Goal: Transaction & Acquisition: Obtain resource

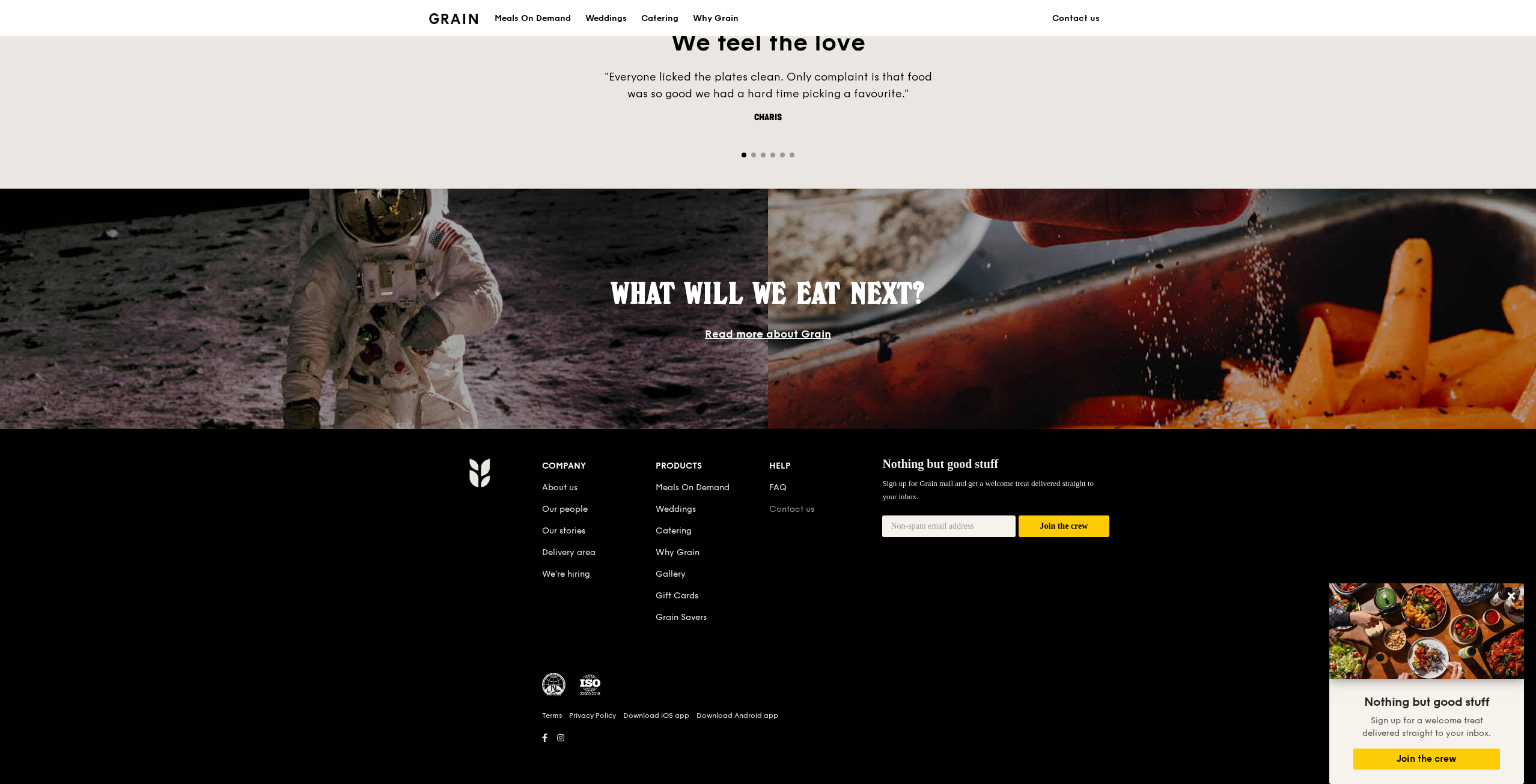
click at [783, 505] on link "Contact us" at bounding box center [791, 509] width 45 height 10
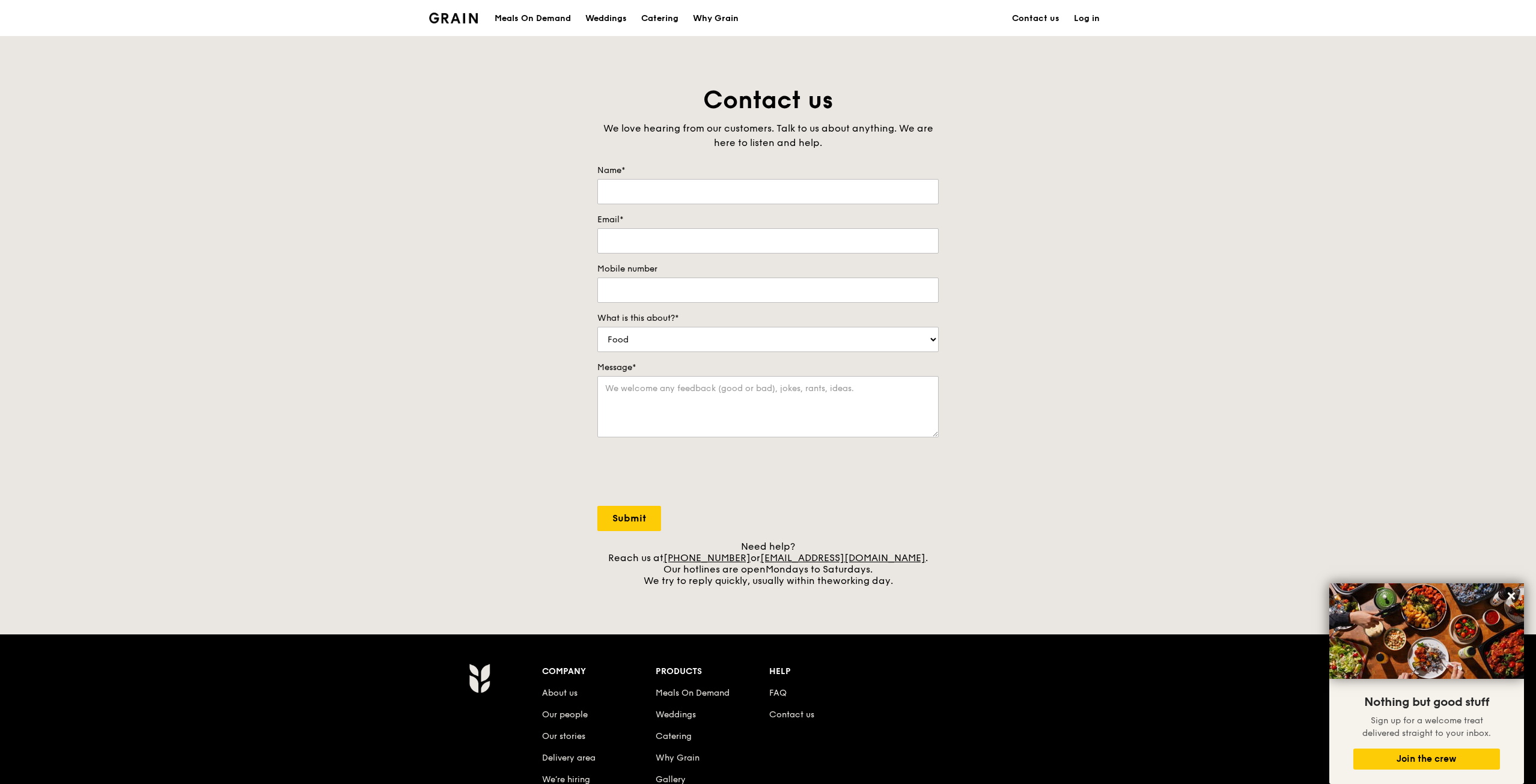
scroll to position [819, 0]
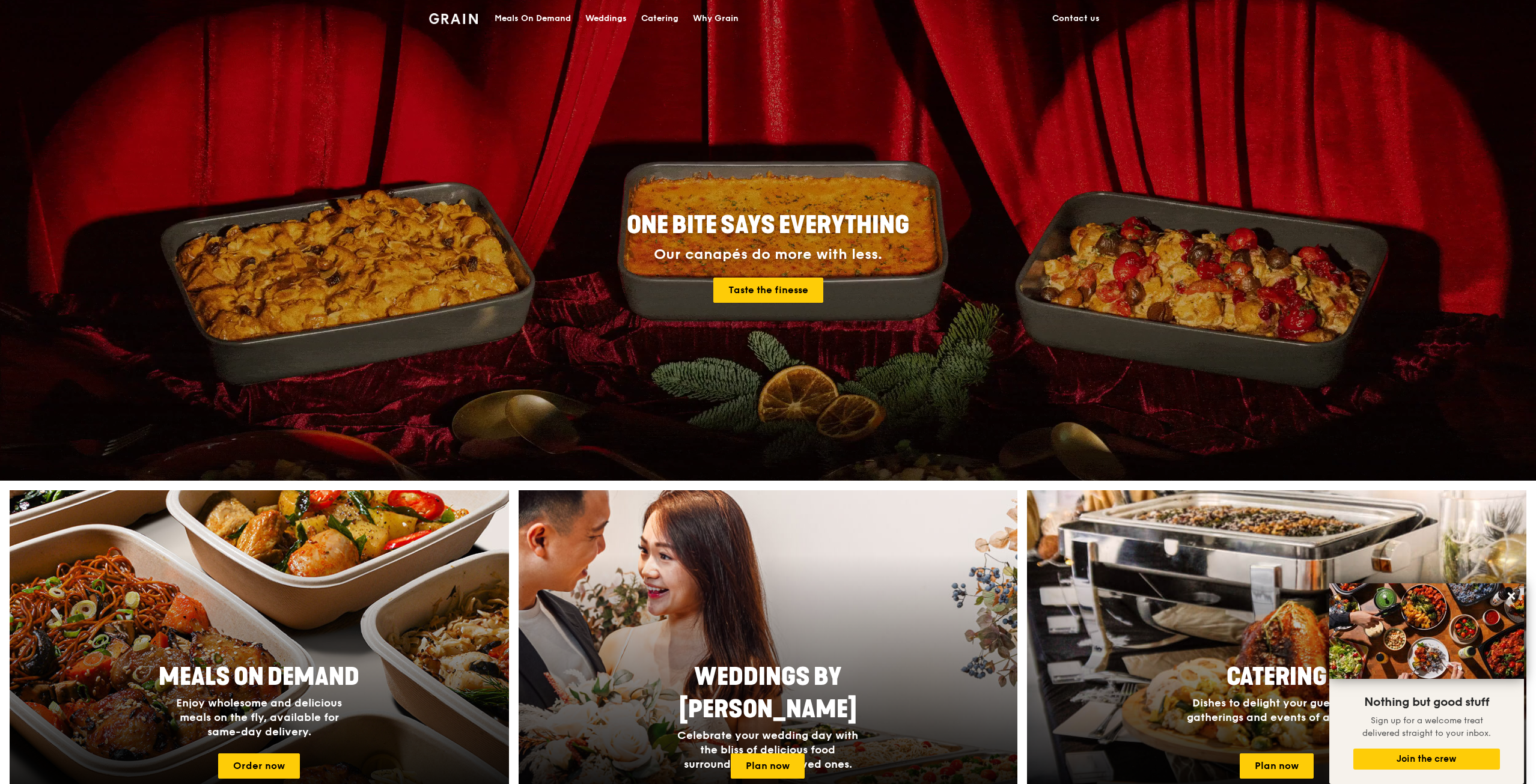
click at [509, 17] on div "Meals On Demand" at bounding box center [532, 19] width 77 height 36
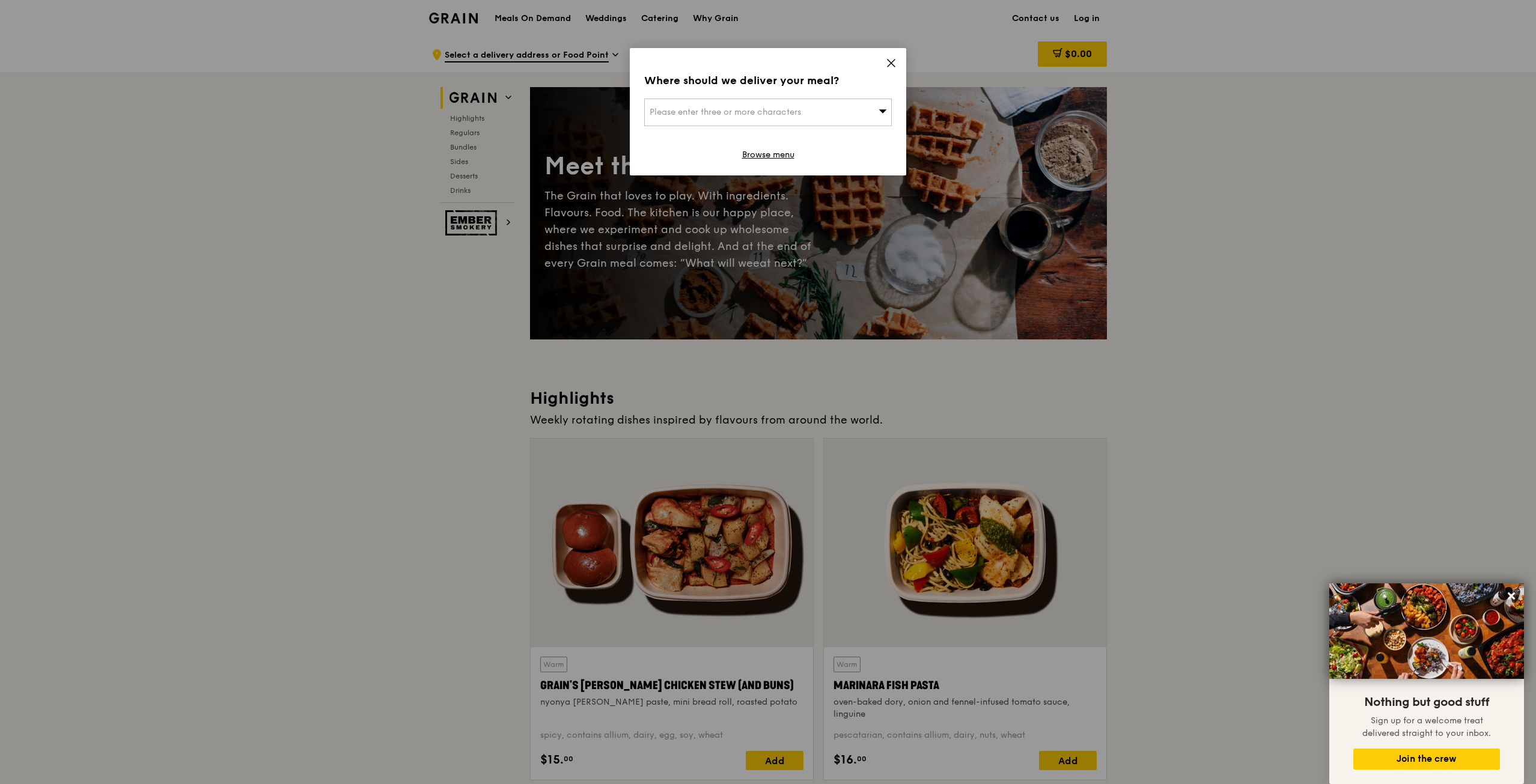
click at [889, 70] on span at bounding box center [891, 65] width 11 height 13
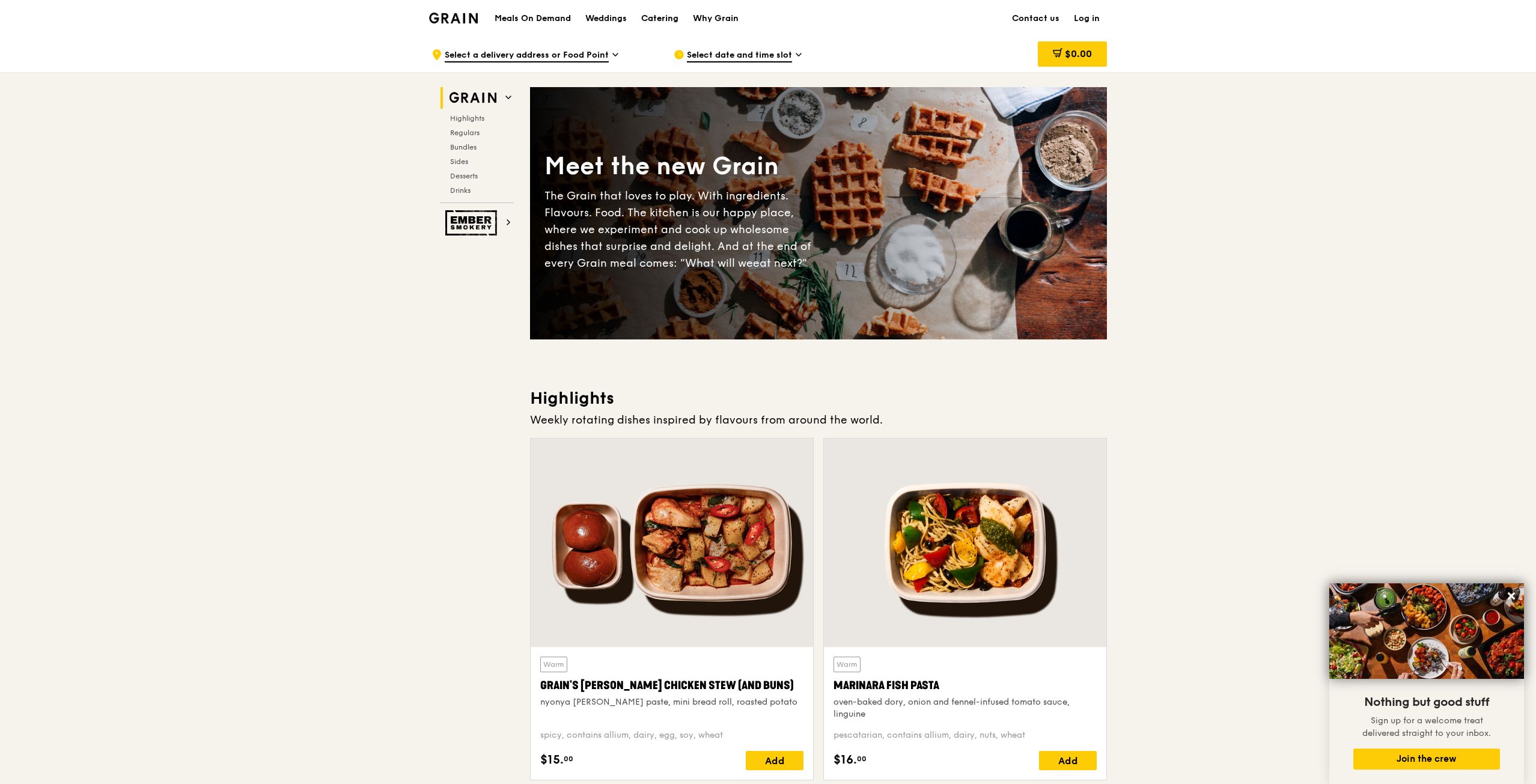
click at [653, 21] on div "Catering" at bounding box center [659, 19] width 37 height 36
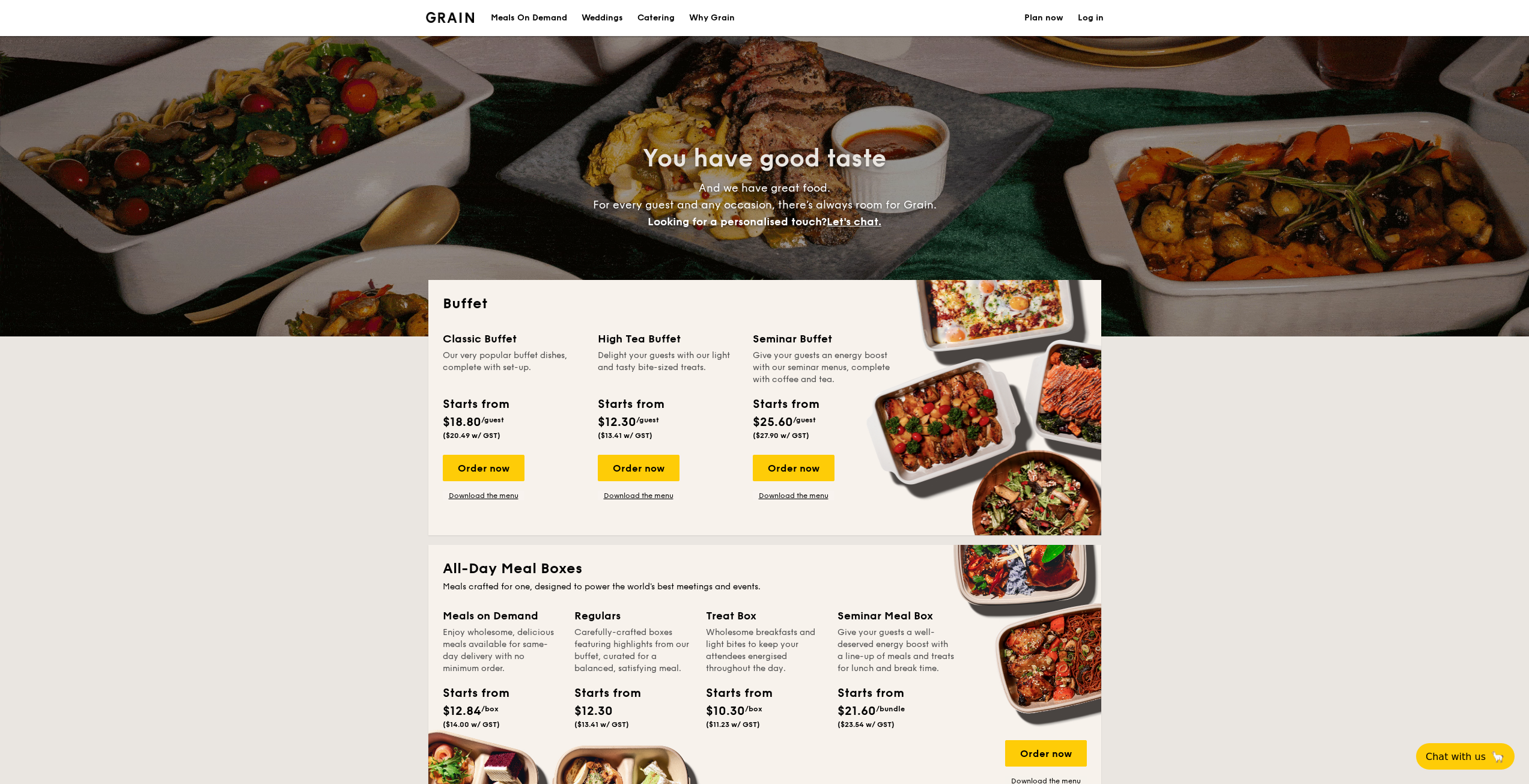
select select
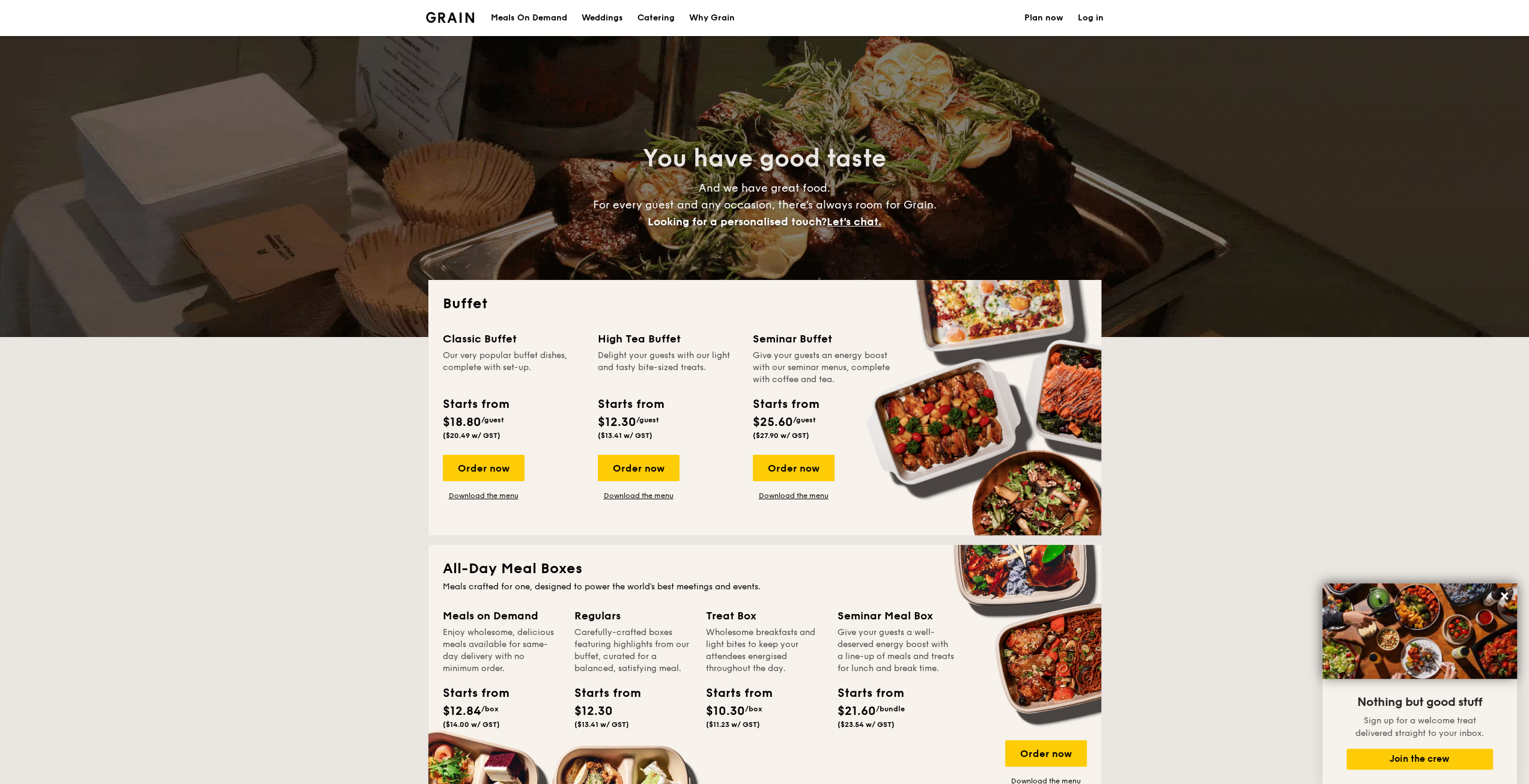
click at [704, 16] on div "Why Grain" at bounding box center [712, 18] width 46 height 36
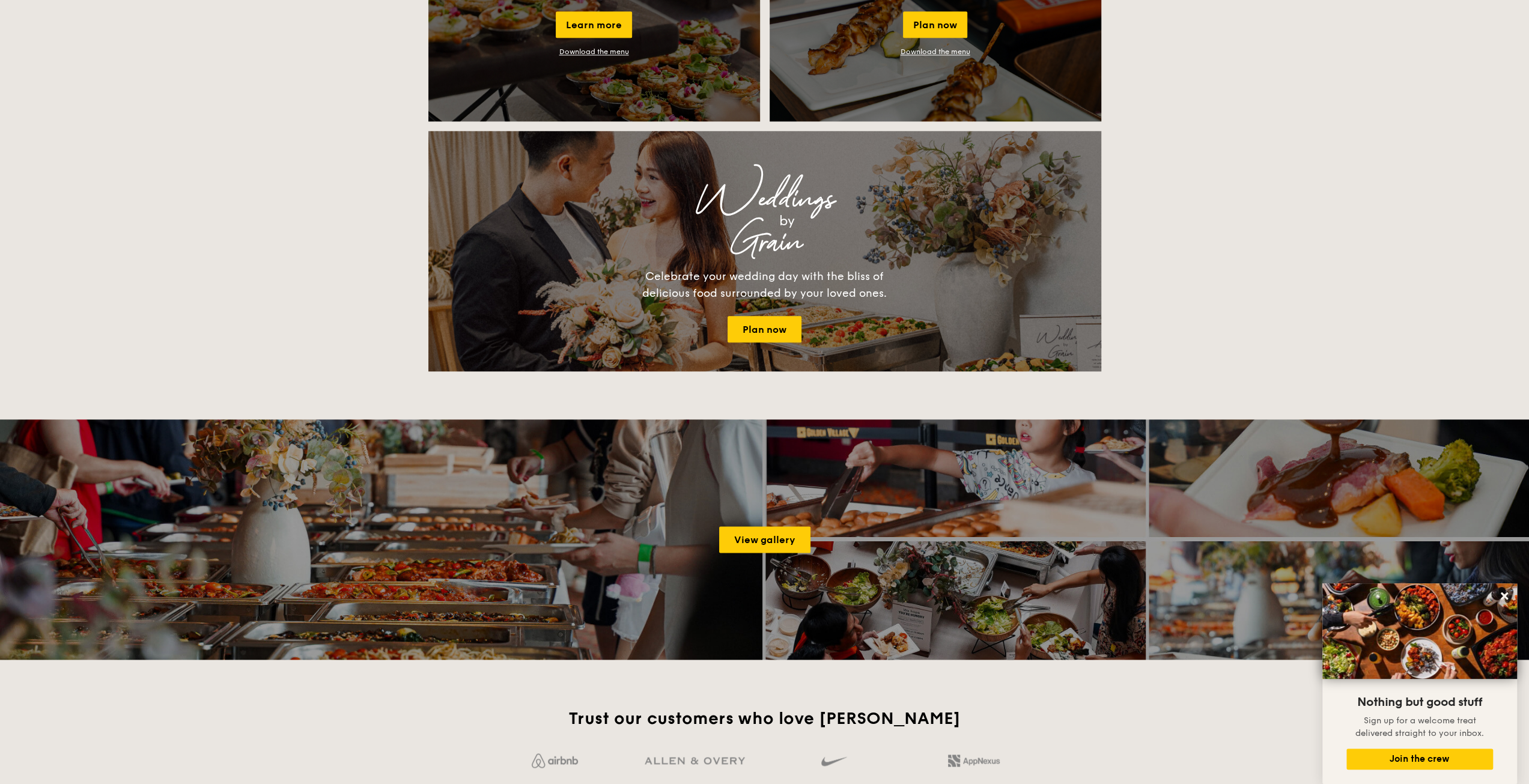
scroll to position [2228, 0]
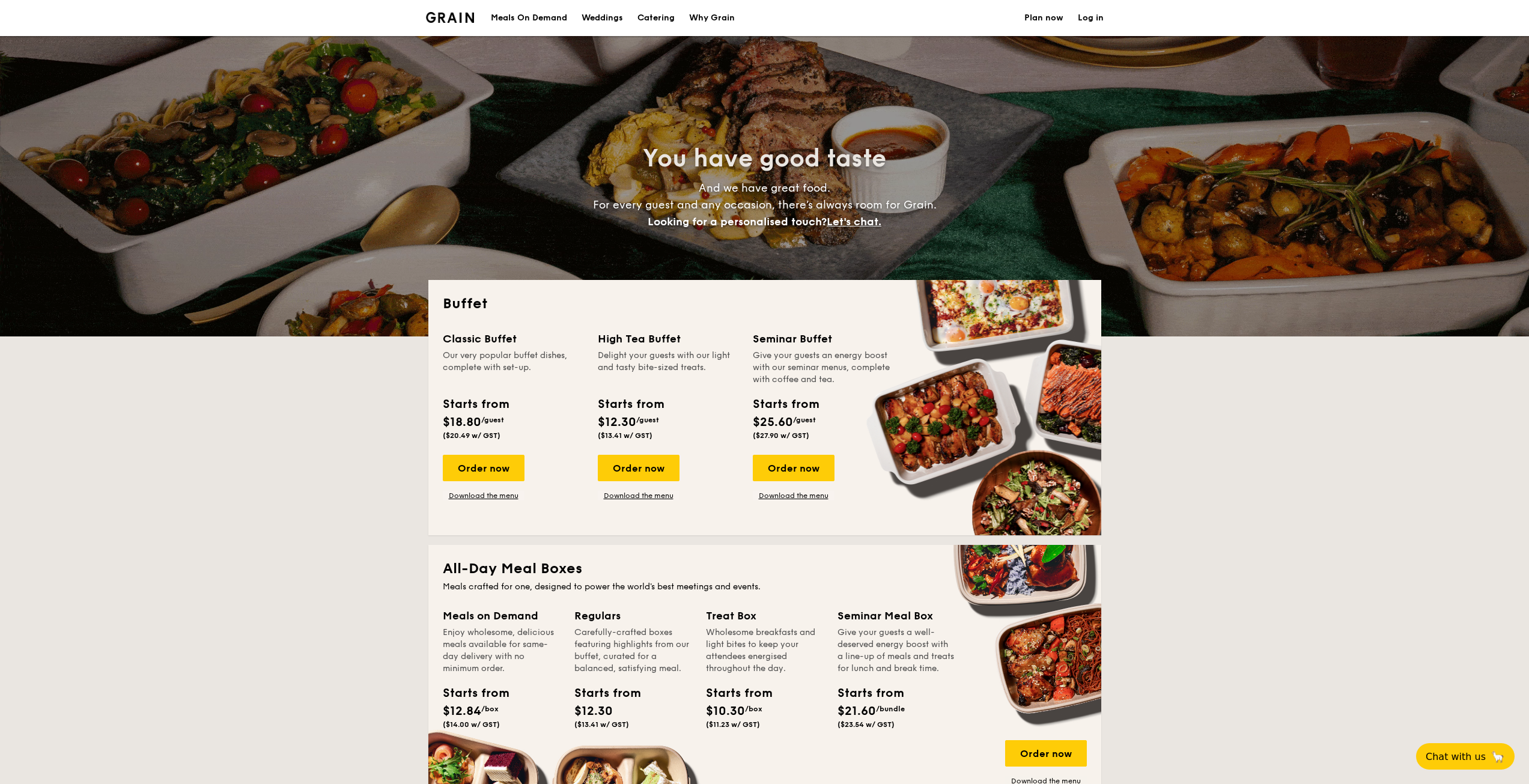
select select
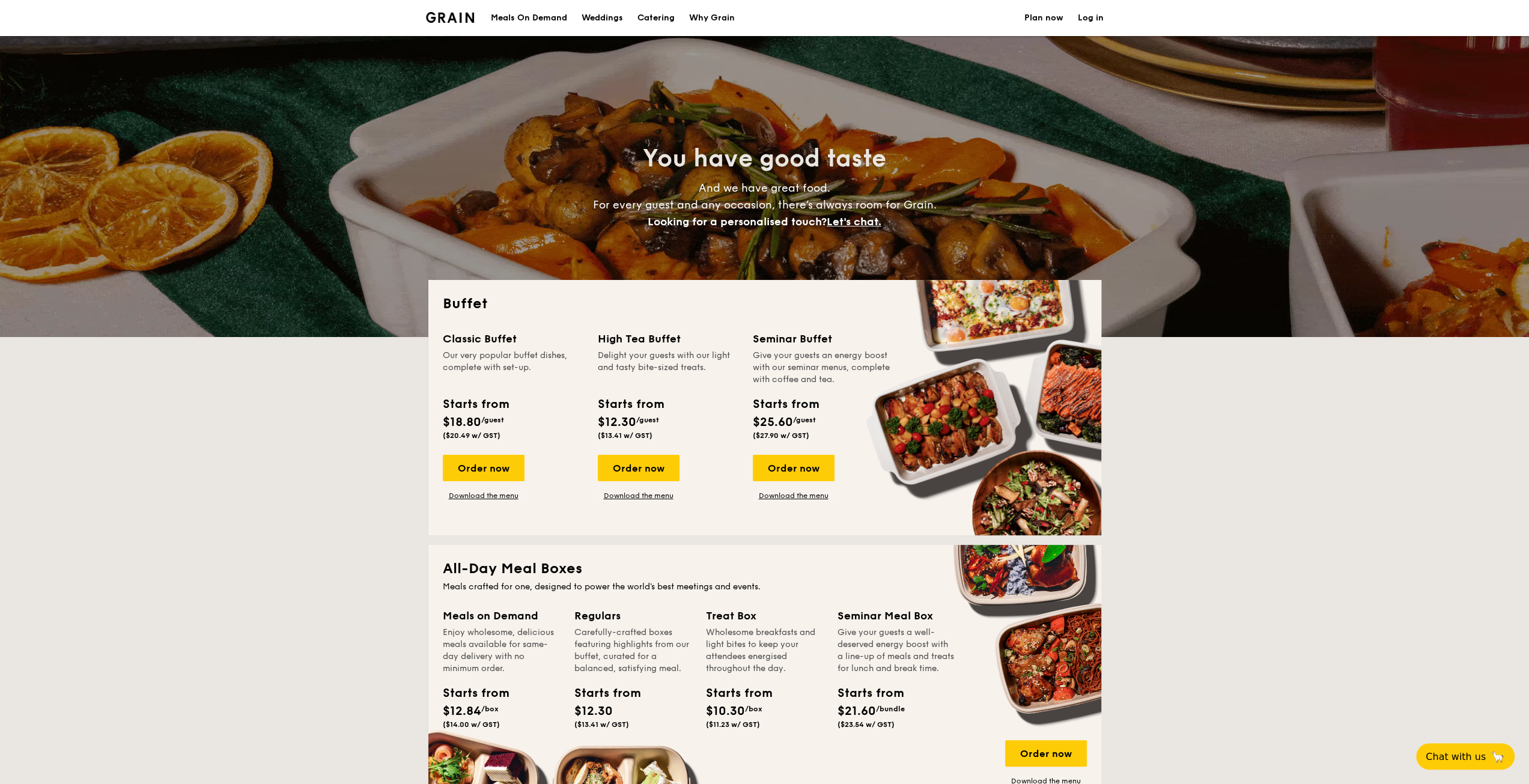
click at [488, 493] on link "Download the menu" at bounding box center [483, 496] width 82 height 10
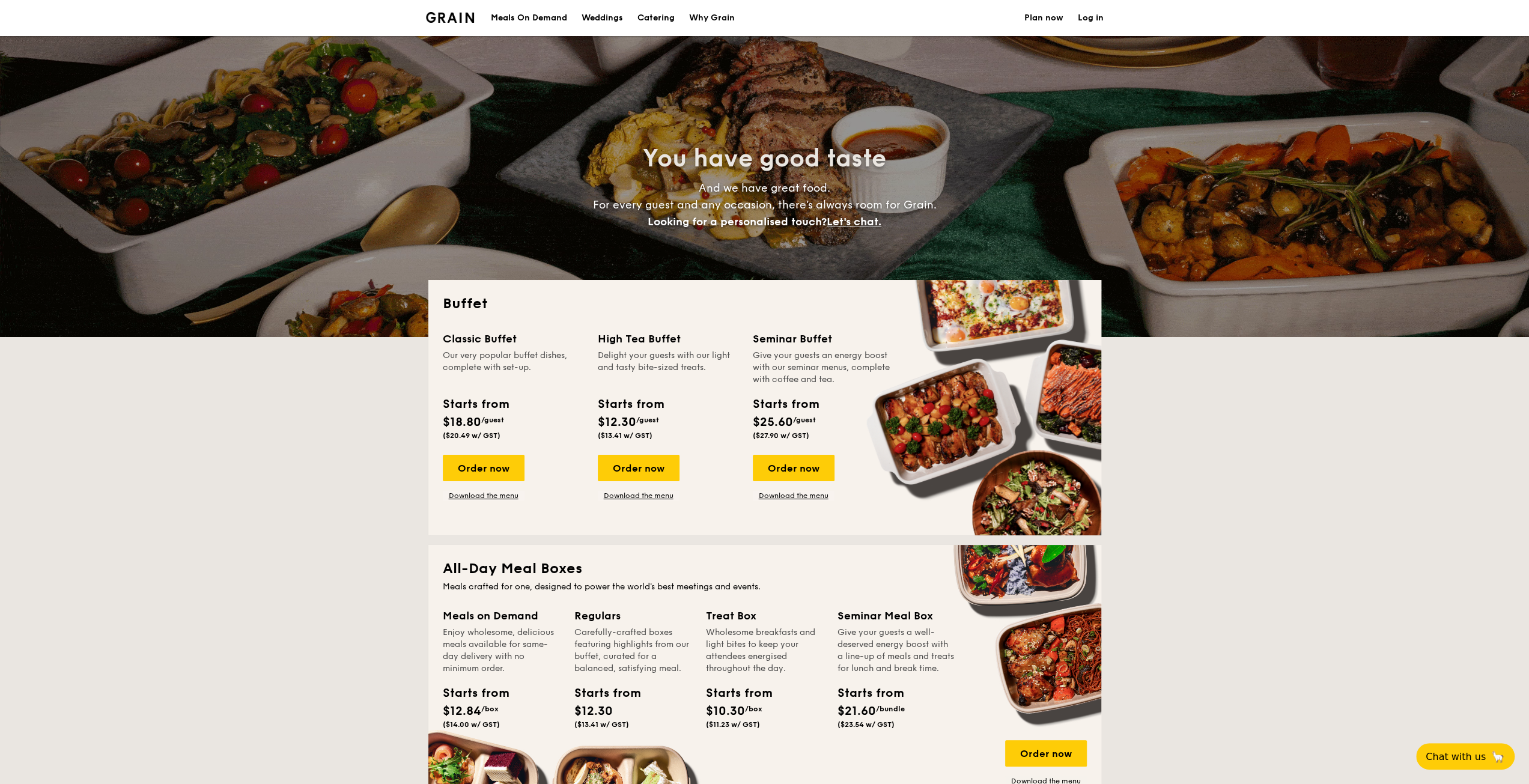
click at [1037, 17] on link "Plan now" at bounding box center [1043, 18] width 39 height 36
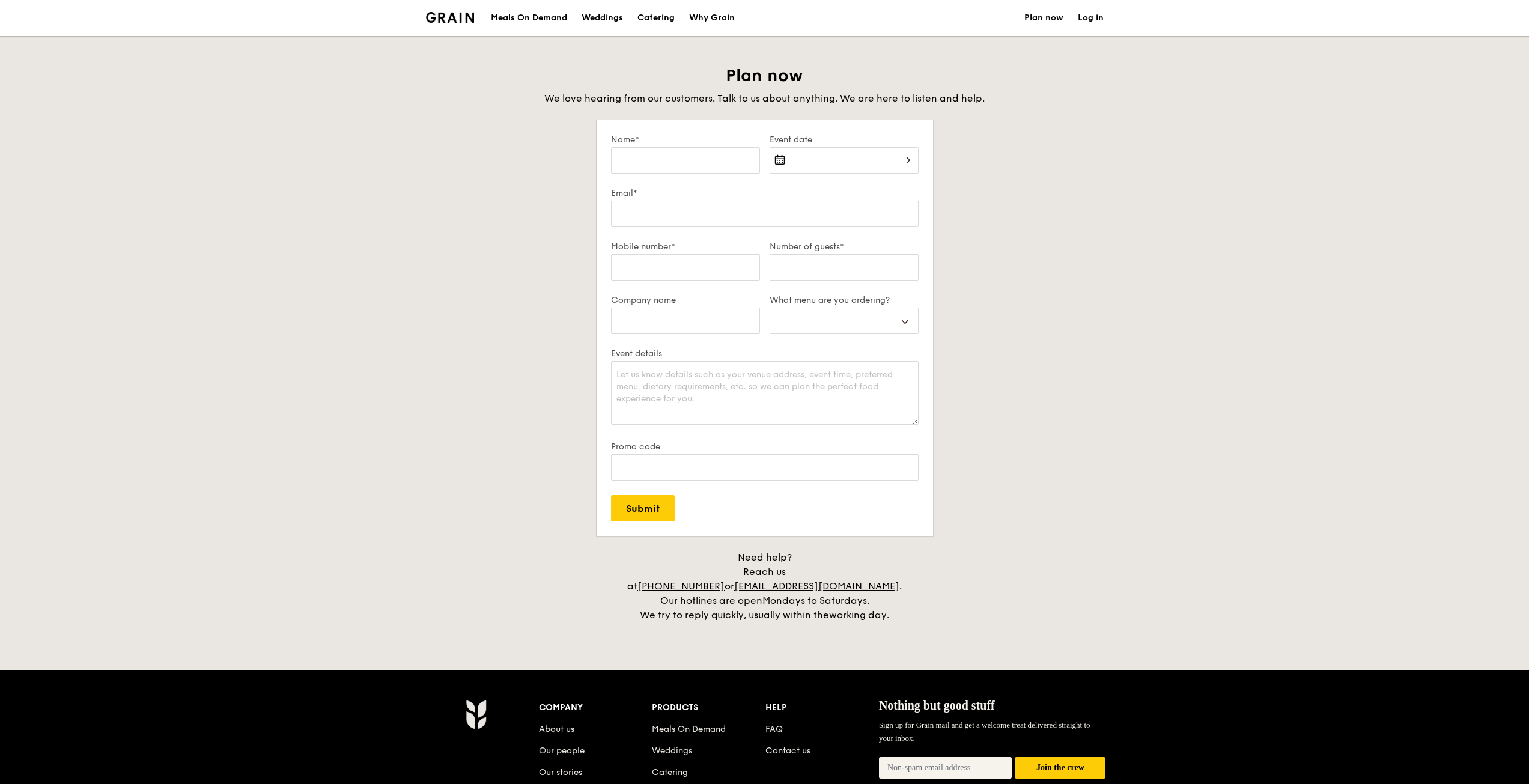
select select
click at [760, 318] on input "Company name" at bounding box center [686, 320] width 149 height 27
click at [1133, 247] on div "Plan now We love hearing from our customers. Talk to us about anything. We are …" at bounding box center [764, 343] width 1529 height 557
click at [700, 18] on div "Why Grain" at bounding box center [712, 18] width 46 height 36
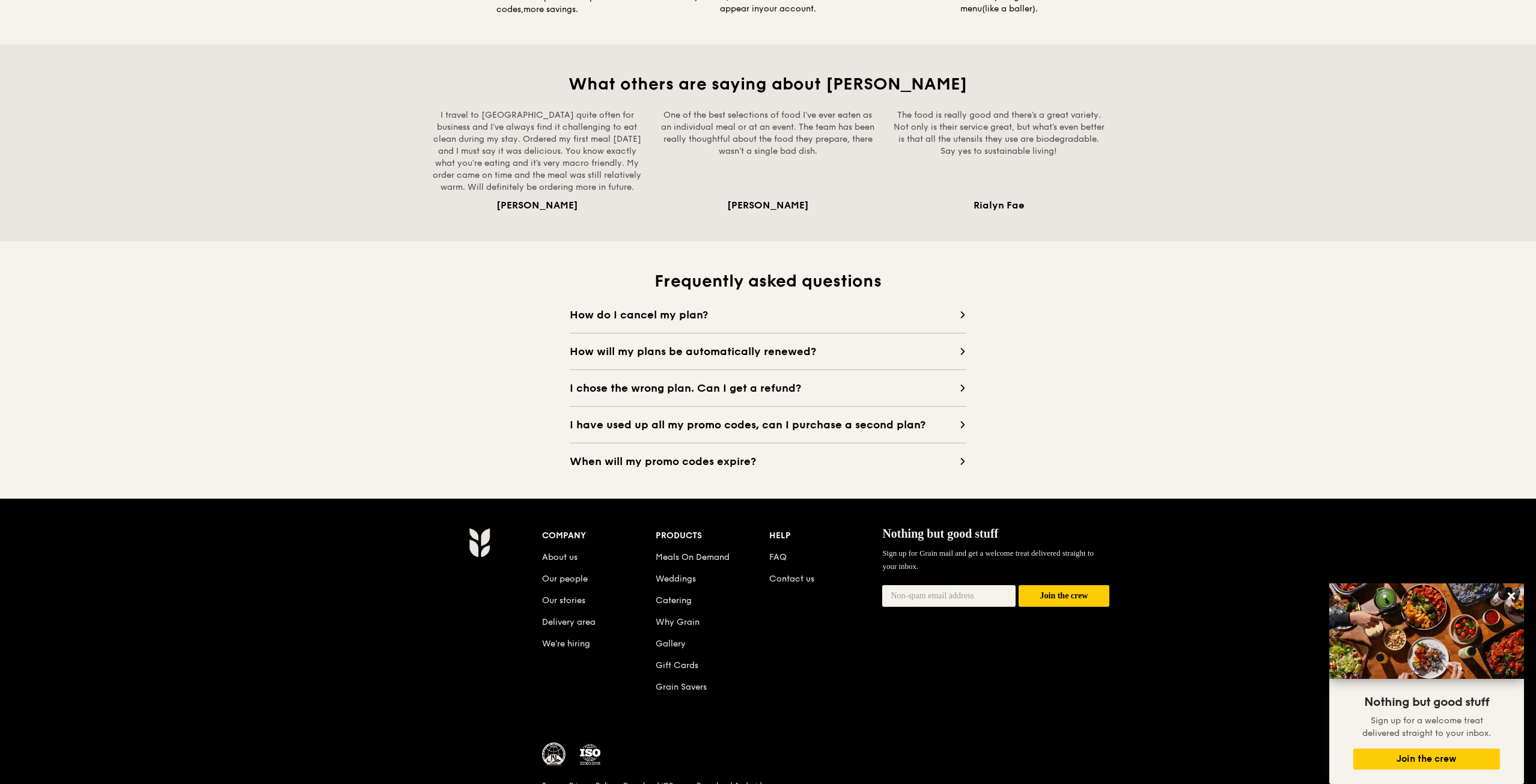
scroll to position [785, 0]
